Goal: Task Accomplishment & Management: Manage account settings

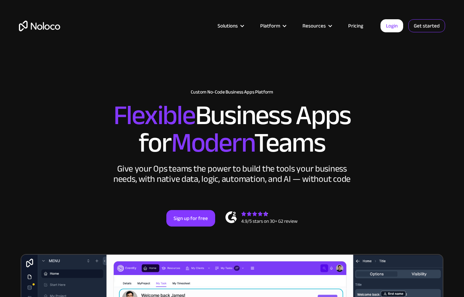
click at [423, 25] on link "Get started" at bounding box center [426, 25] width 37 height 13
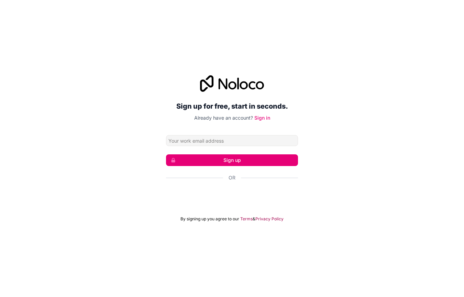
click at [342, 82] on div "Sign up for free, start in seconds. Already have an account? Sign in Sign up Or…" at bounding box center [232, 149] width 464 height 166
click at [253, 197] on div "Войти с аккаунтом Google (откроется в новой вкладке)" at bounding box center [232, 196] width 132 height 15
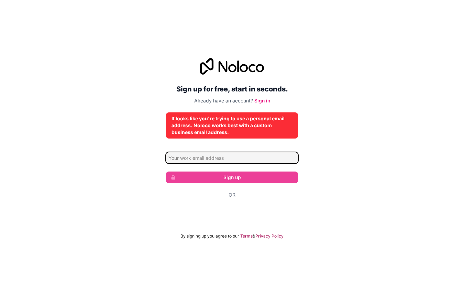
click at [196, 153] on input "Email address" at bounding box center [232, 157] width 132 height 11
click at [132, 170] on div "Sign up for free, start in seconds. Already have an account? Sign in It looks l…" at bounding box center [232, 148] width 464 height 200
click at [210, 213] on div "Войти с аккаунтом Google (откроется в новой вкладке)" at bounding box center [232, 213] width 132 height 15
click at [265, 99] on link "Sign in" at bounding box center [262, 101] width 16 height 6
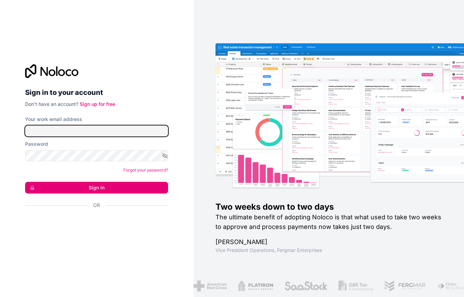
type input "[EMAIL_ADDRESS][DOMAIN_NAME]"
click at [79, 131] on input "[EMAIL_ADDRESS][DOMAIN_NAME]" at bounding box center [96, 130] width 143 height 11
type input "о"
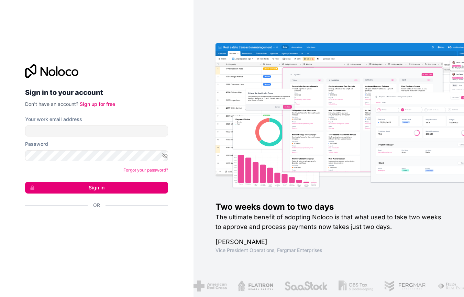
click at [82, 225] on div "Войти с аккаунтом Google (откроется в новой вкладке)" at bounding box center [93, 223] width 137 height 15
